Goal: Book appointment/travel/reservation

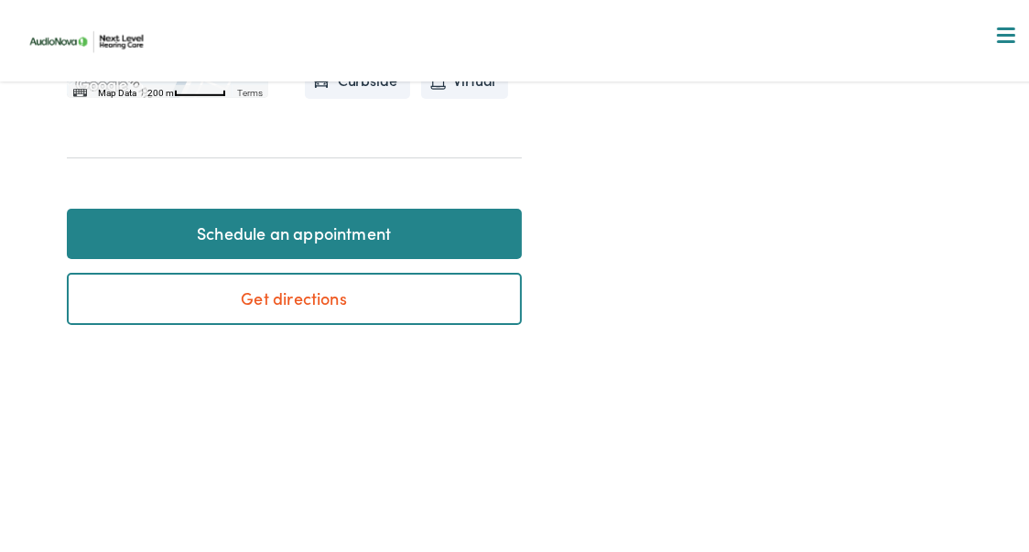
scroll to position [975, 0]
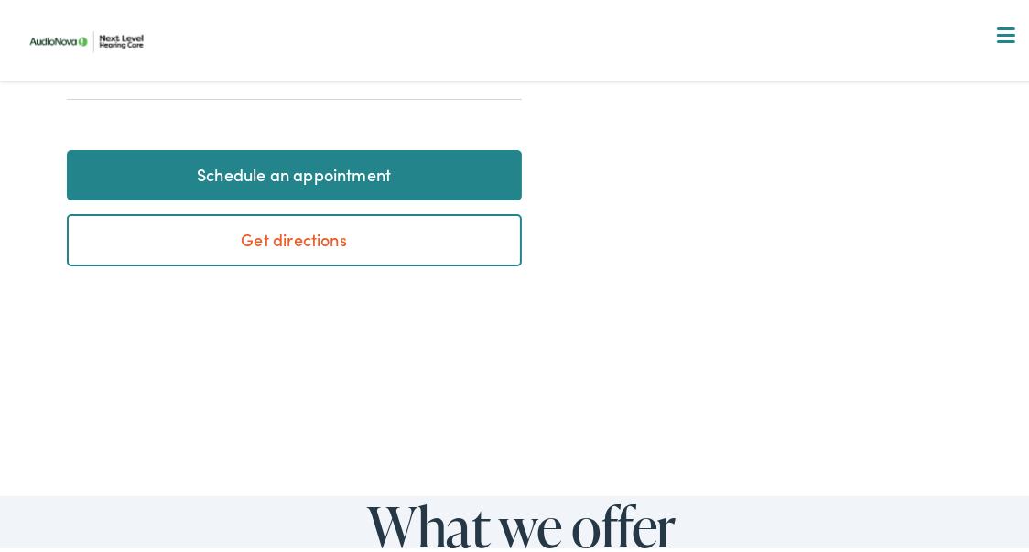
click at [313, 198] on link "Schedule an appointment" at bounding box center [294, 171] width 455 height 51
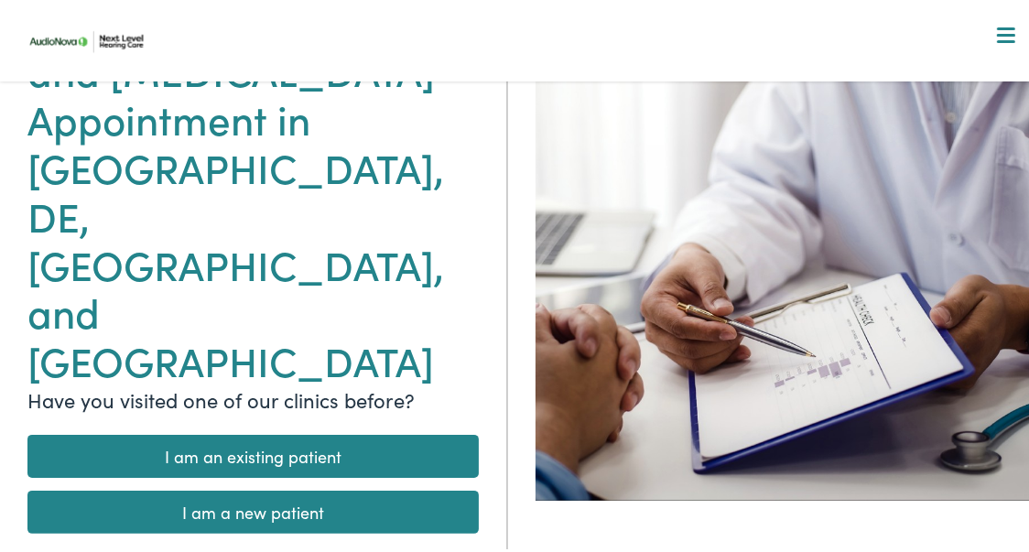
scroll to position [243, 0]
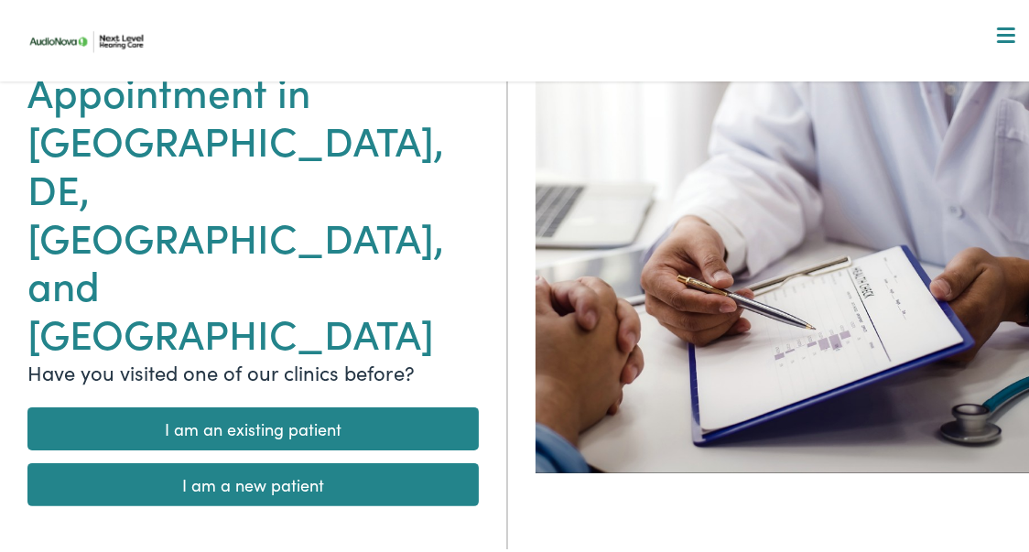
click at [309, 404] on link "I am an existing patient" at bounding box center [252, 425] width 451 height 43
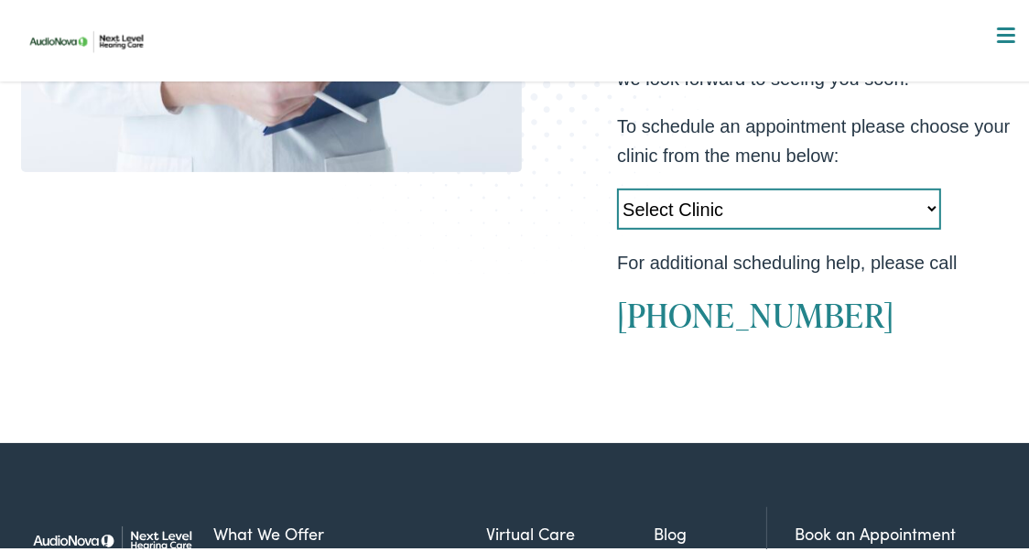
scroll to position [854, 0]
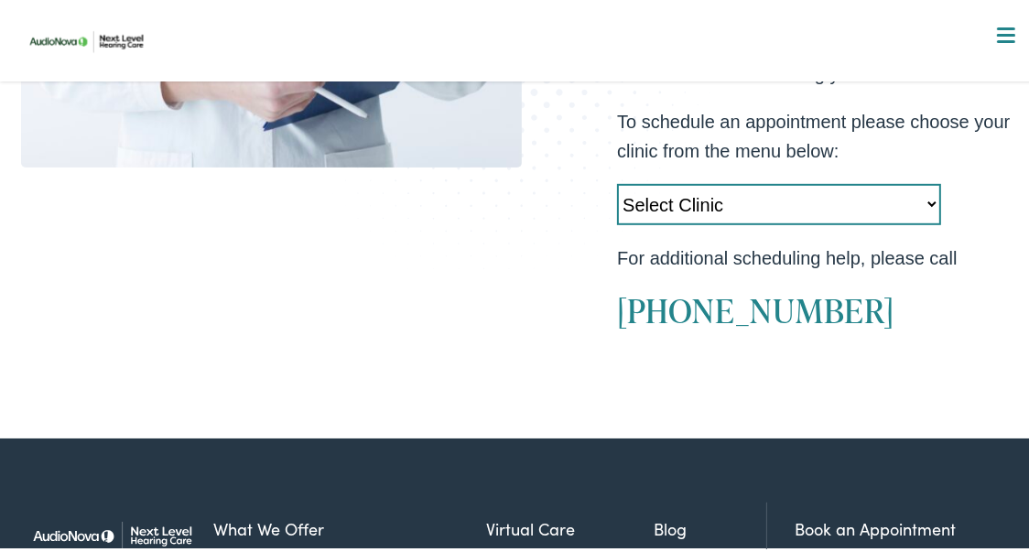
click at [914, 196] on select "Select Clinic [GEOGRAPHIC_DATA]-[GEOGRAPHIC_DATA]-[GEOGRAPHIC_DATA] [GEOGRAPHIC…" at bounding box center [779, 200] width 324 height 41
select select "[URL][DOMAIN_NAME]"
click at [617, 180] on select "Select Clinic [GEOGRAPHIC_DATA]-[GEOGRAPHIC_DATA]-[GEOGRAPHIC_DATA] [GEOGRAPHIC…" at bounding box center [779, 200] width 324 height 41
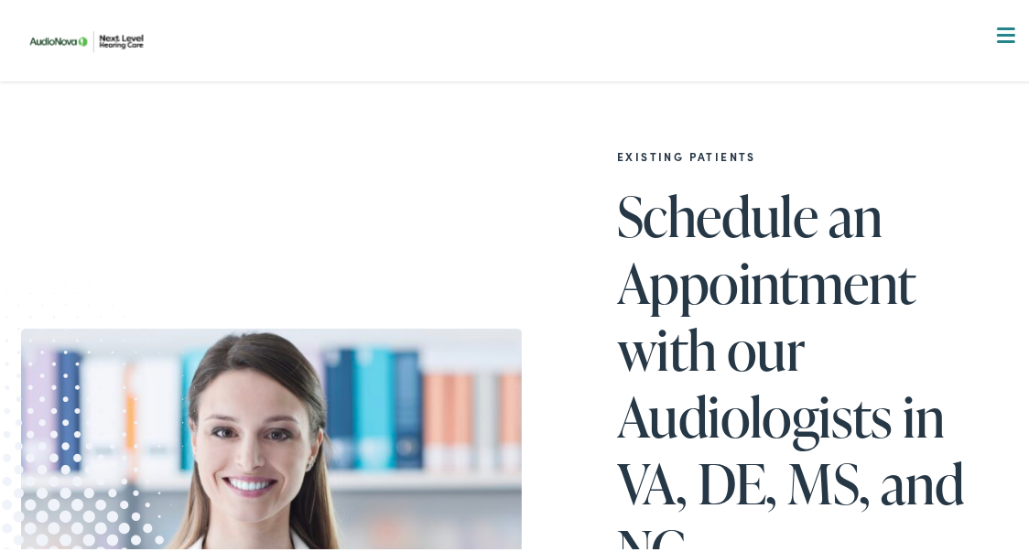
scroll to position [0, 0]
